Goal: Navigation & Orientation: Find specific page/section

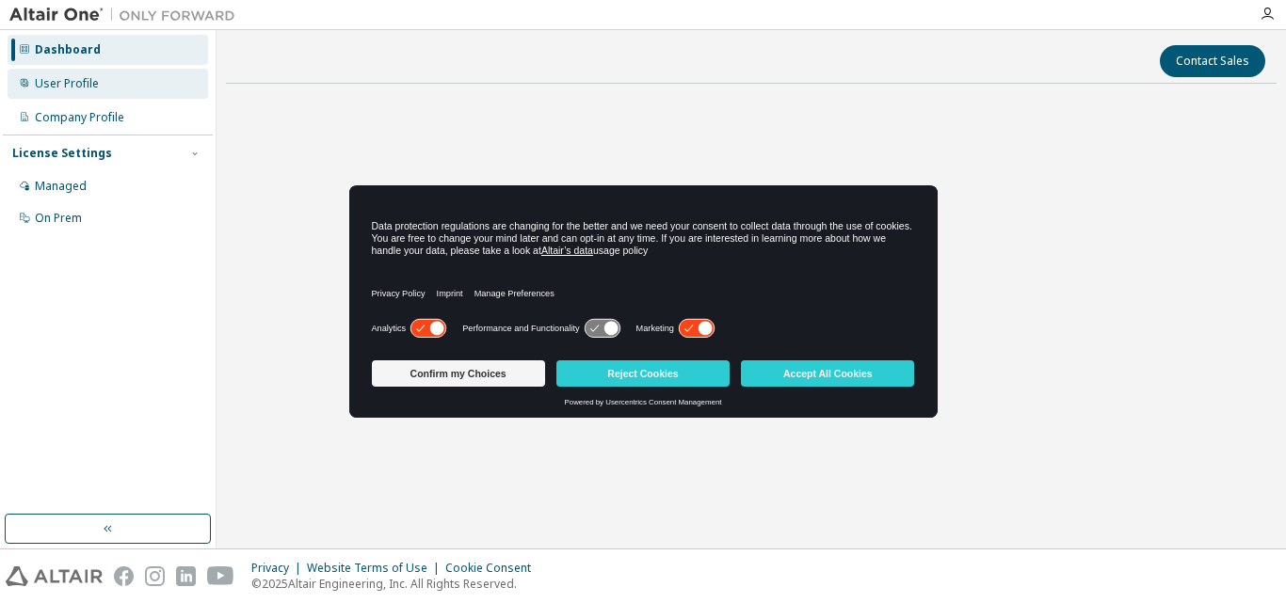
click at [96, 89] on div "User Profile" at bounding box center [67, 83] width 64 height 15
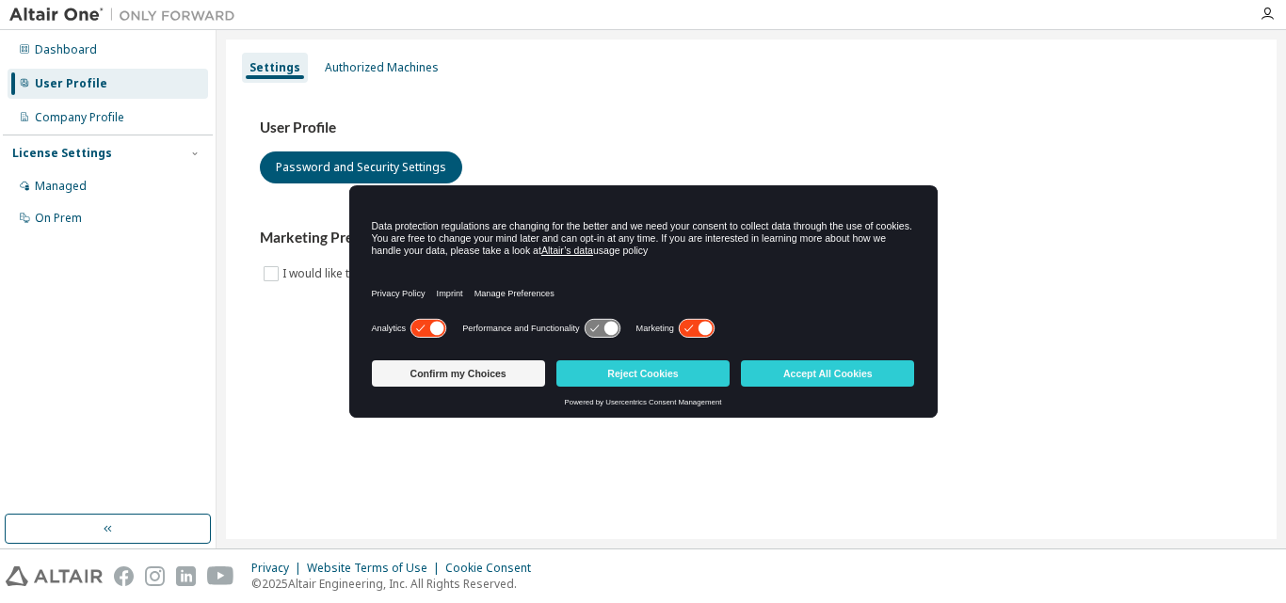
click at [608, 328] on icon at bounding box center [610, 329] width 14 height 14
click at [805, 376] on button "Accept All Cookies" at bounding box center [827, 373] width 173 height 26
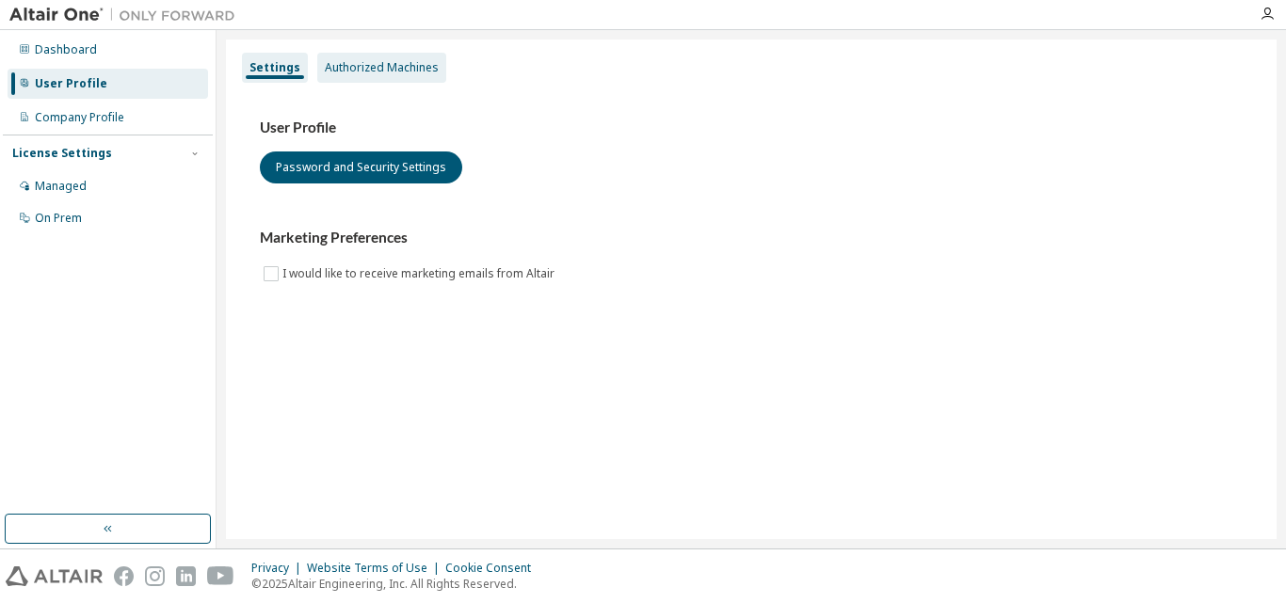
click at [365, 72] on div "Authorized Machines" at bounding box center [382, 67] width 114 height 15
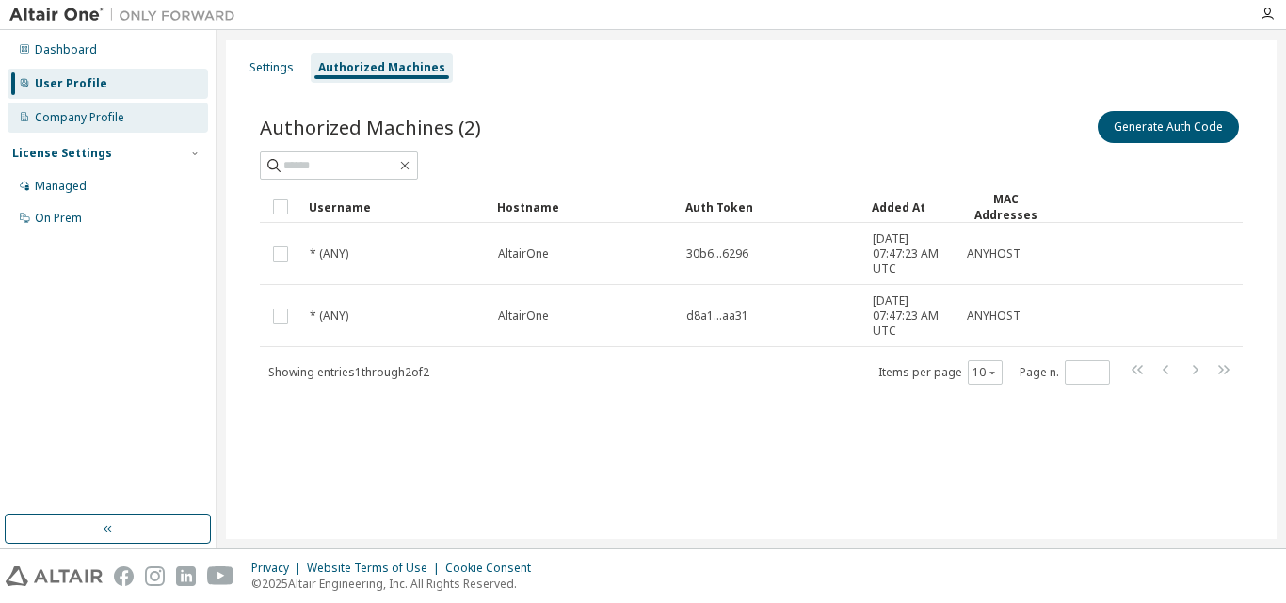
click at [89, 104] on div "Company Profile" at bounding box center [108, 118] width 200 height 30
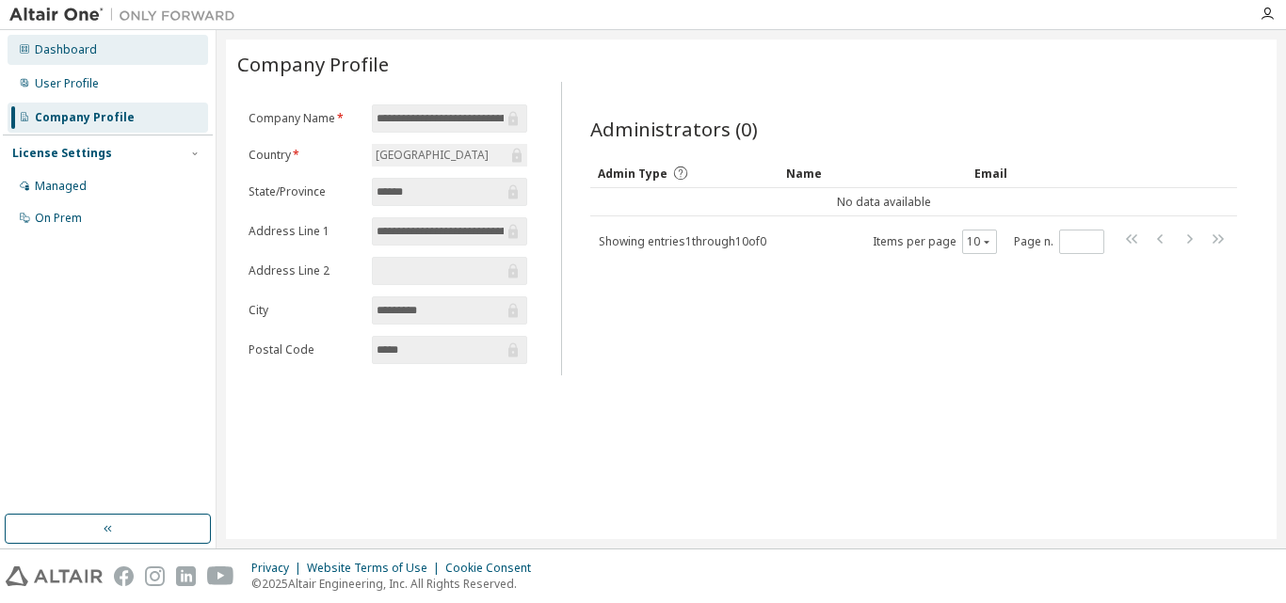
click at [55, 54] on div "Dashboard" at bounding box center [66, 49] width 62 height 15
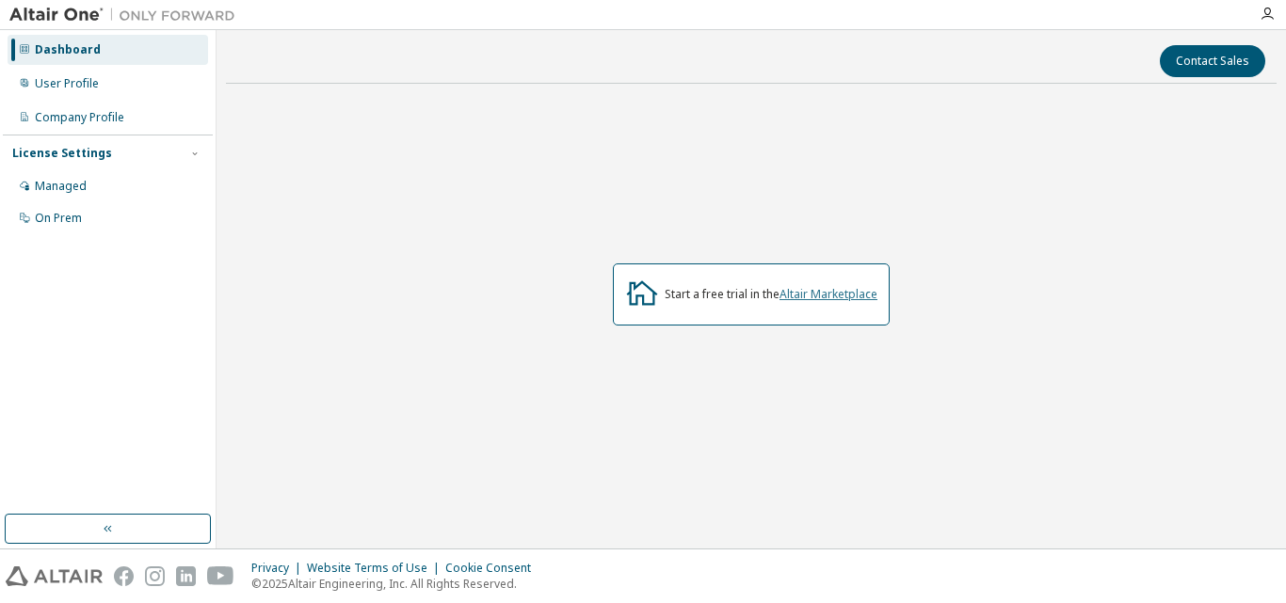
click at [798, 298] on link "Altair Marketplace" at bounding box center [828, 294] width 98 height 16
